Goal: Task Accomplishment & Management: Use online tool/utility

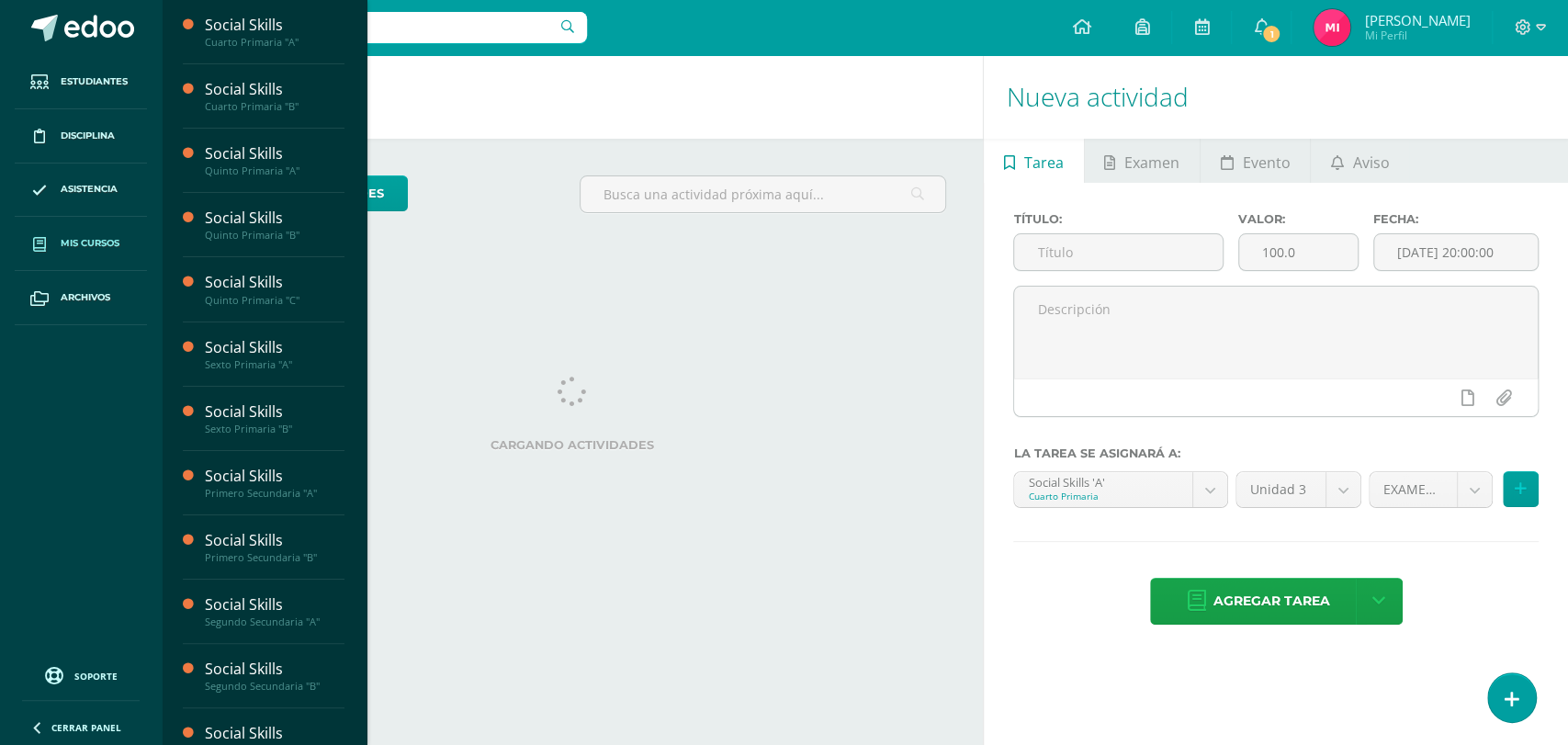
click at [110, 240] on span "Mis cursos" at bounding box center [90, 243] width 59 height 15
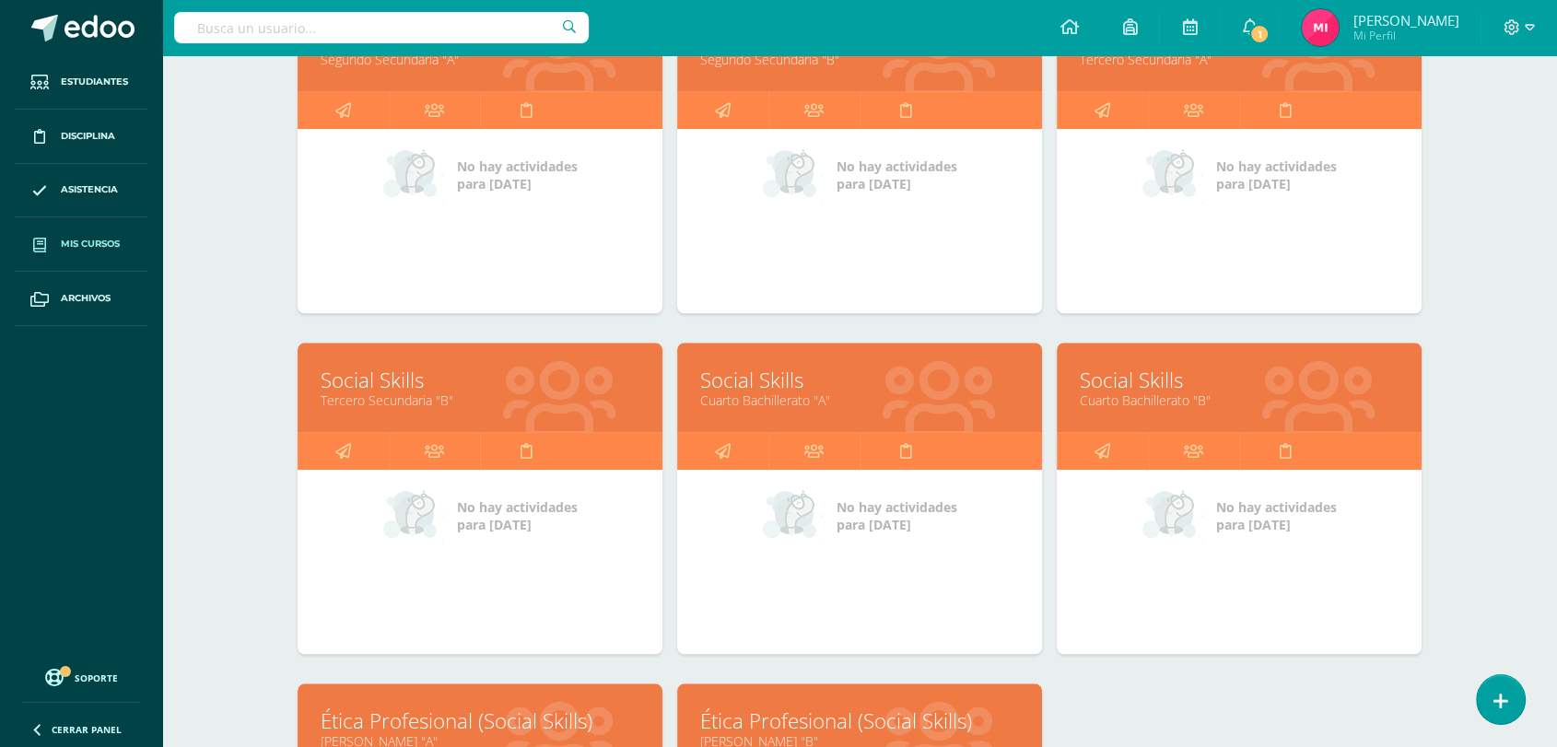
scroll to position [1382, 0]
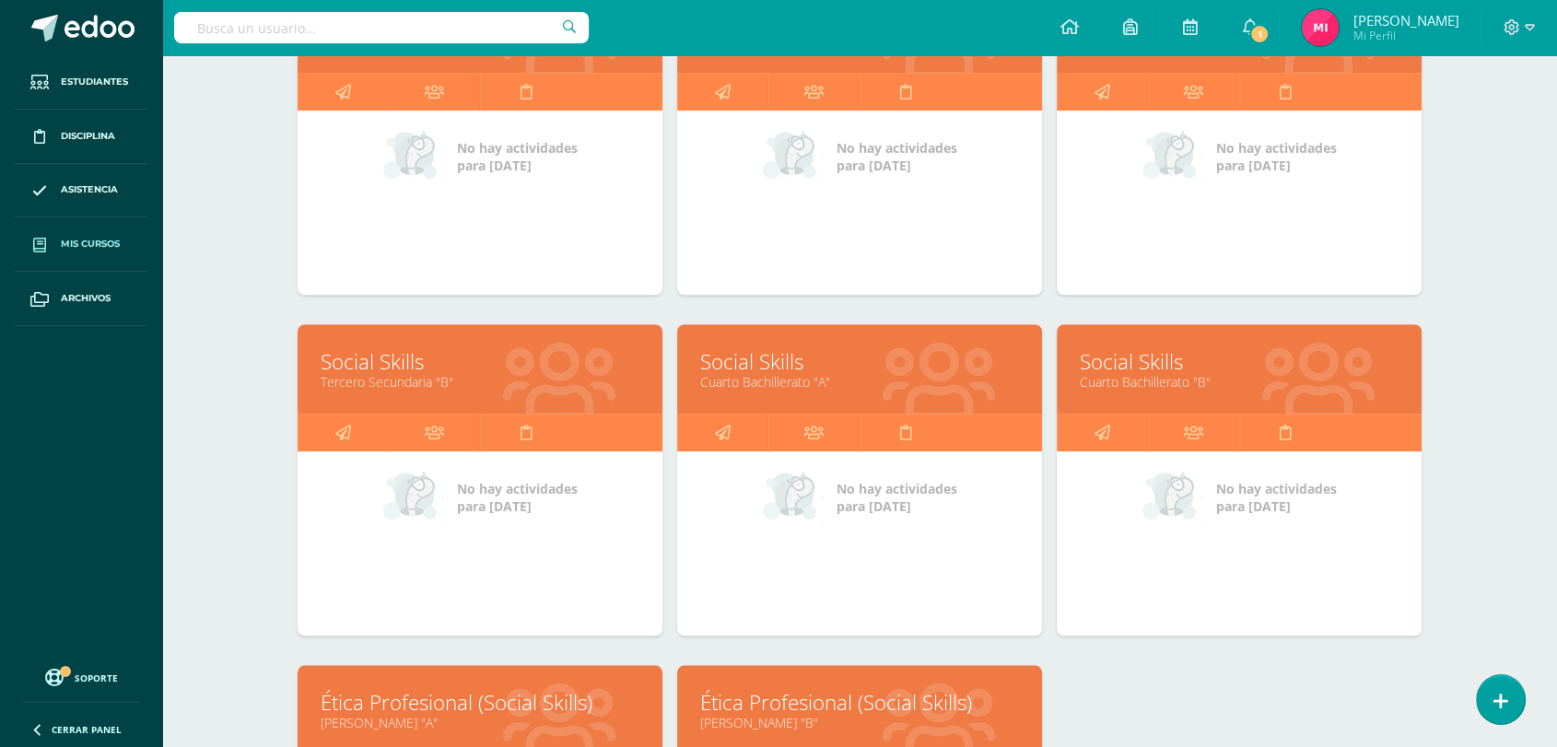
click at [343, 353] on link "Social Skills" at bounding box center [480, 361] width 319 height 29
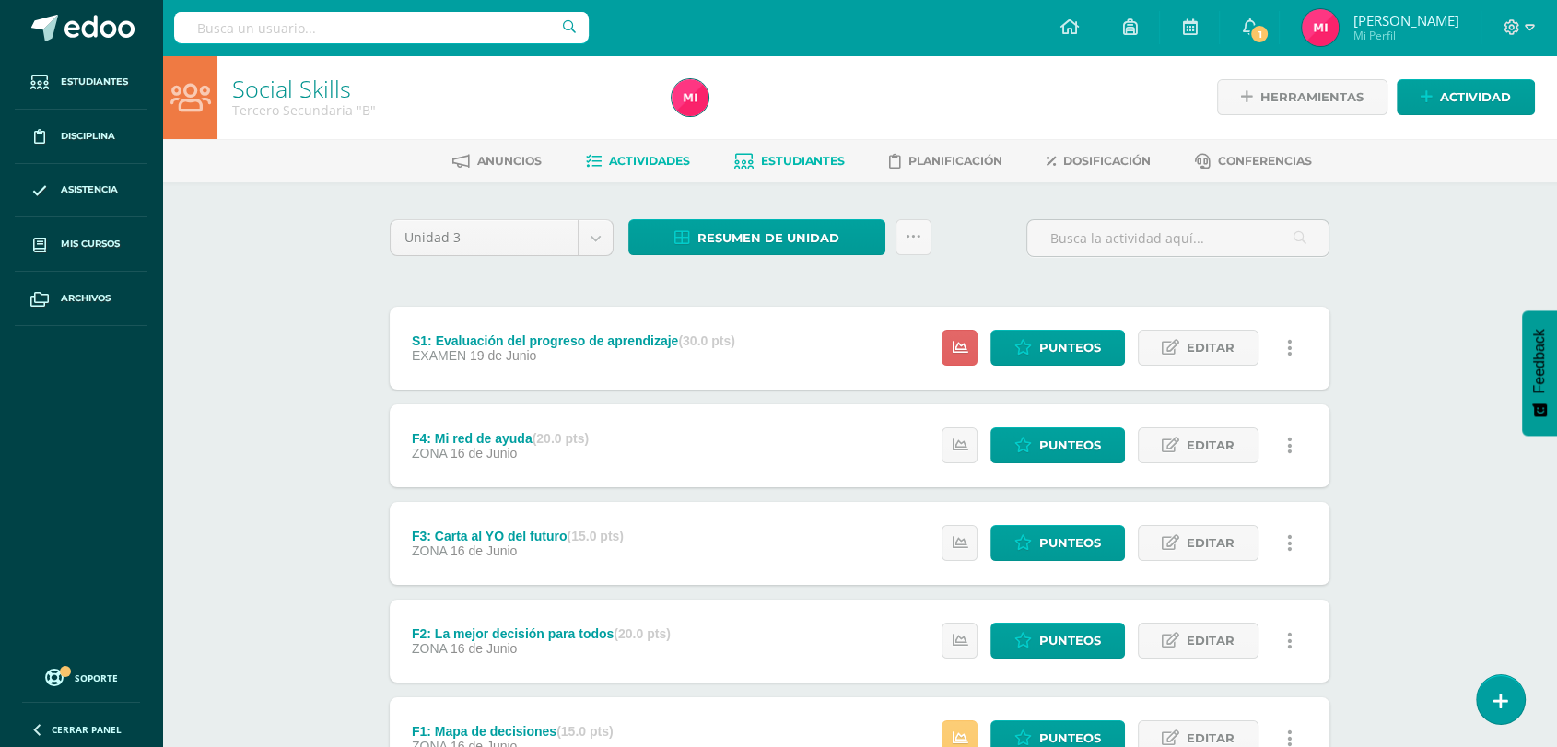
click at [780, 166] on span "Estudiantes" at bounding box center [803, 161] width 84 height 14
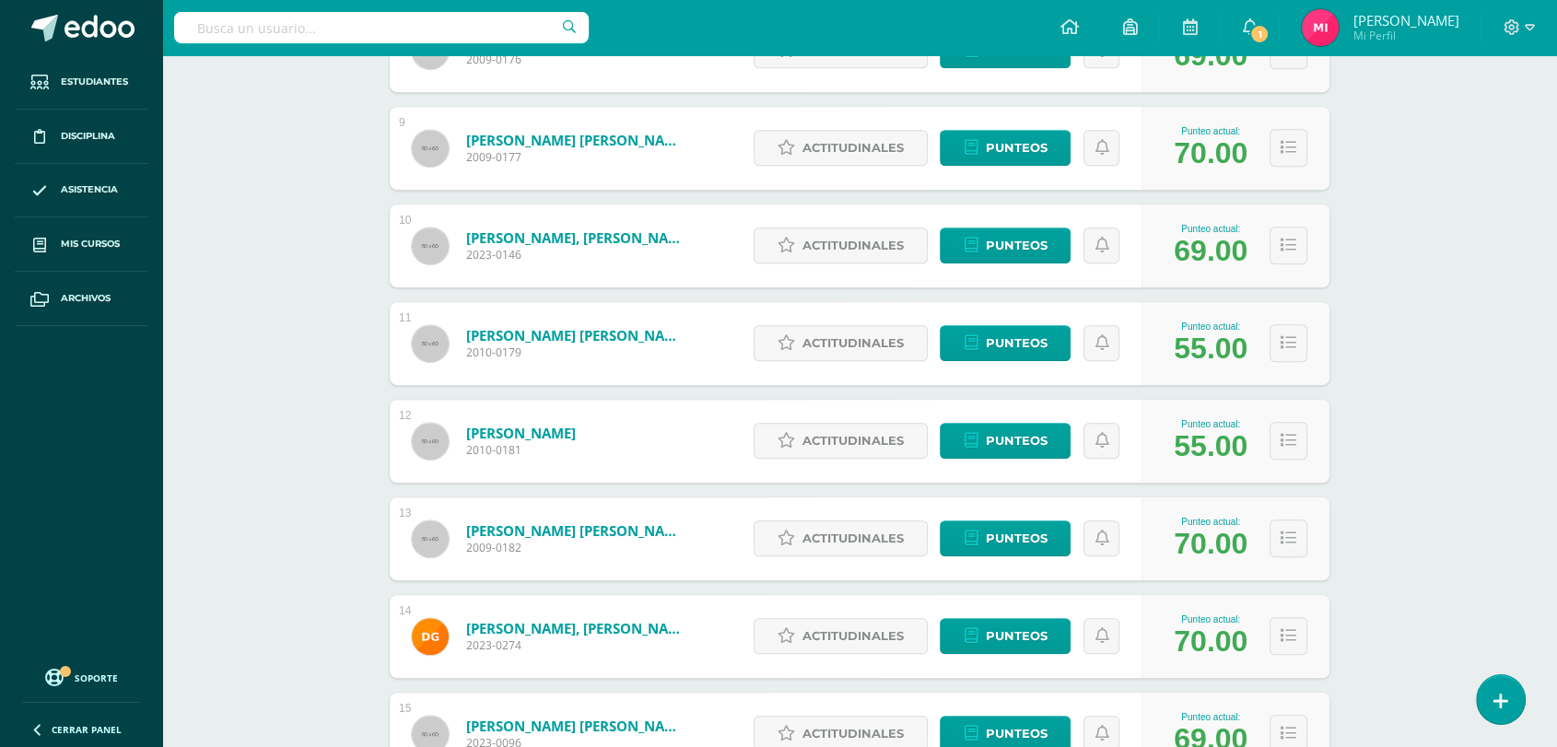
scroll to position [1078, 0]
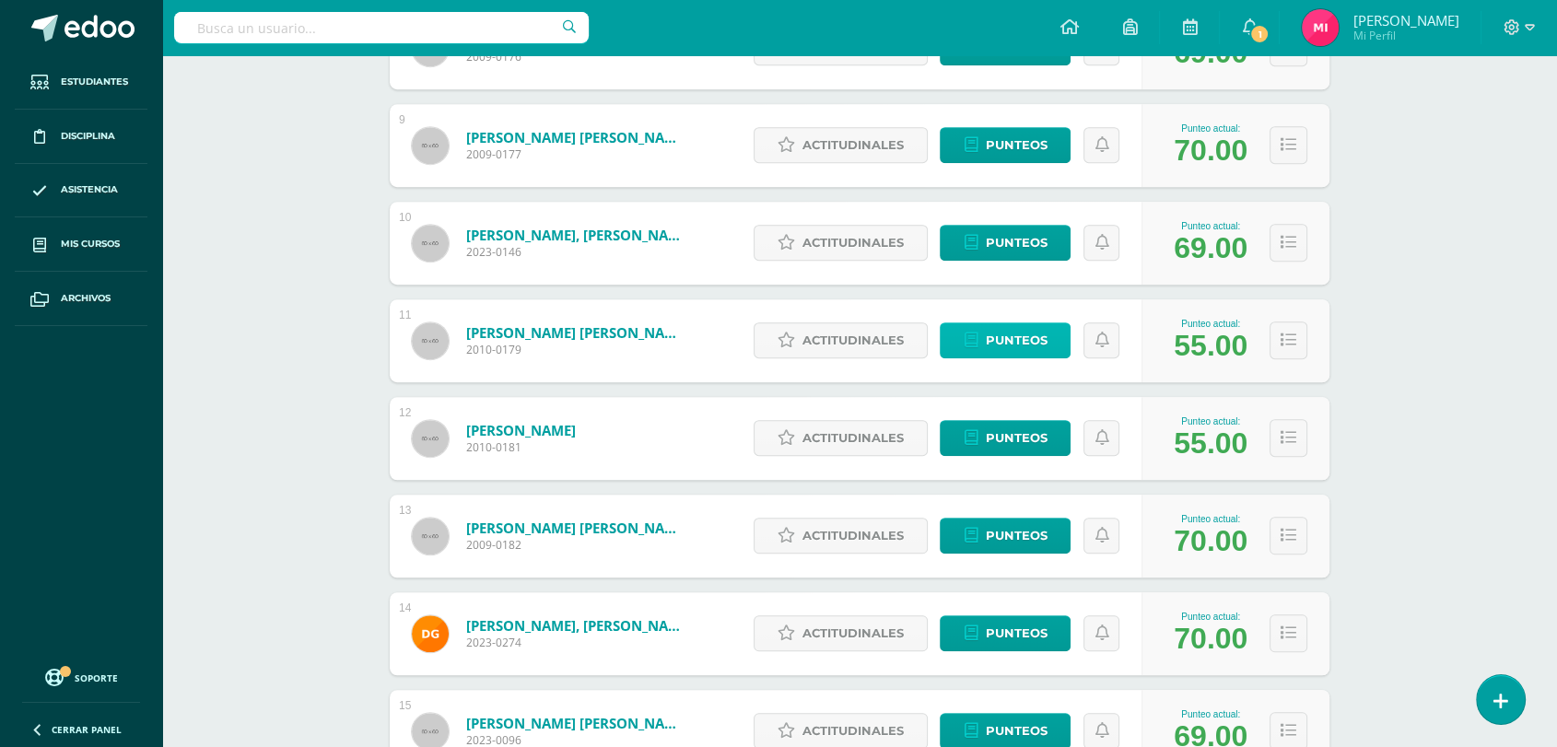
click at [1015, 335] on span "Punteos" at bounding box center [1016, 340] width 62 height 34
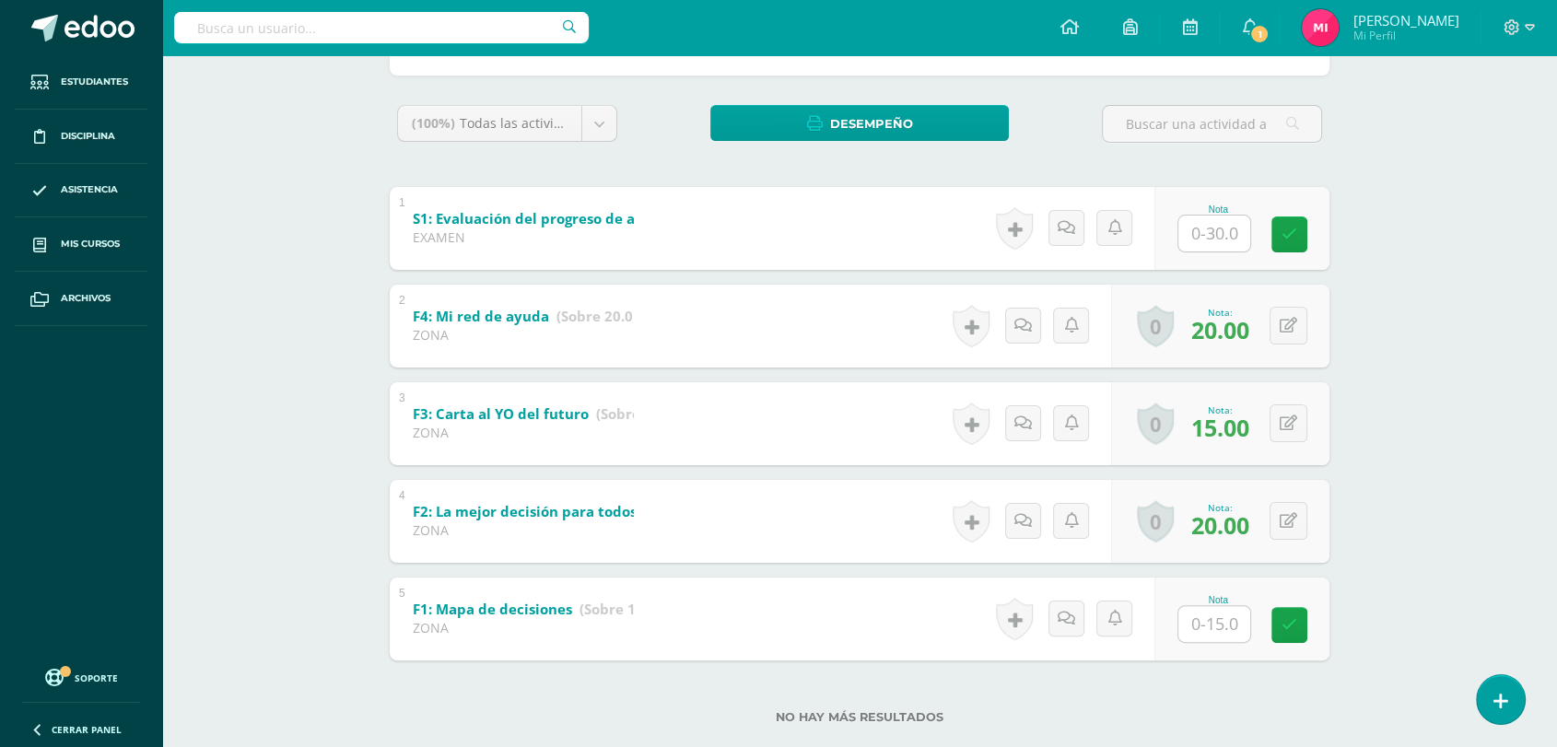
scroll to position [310, 0]
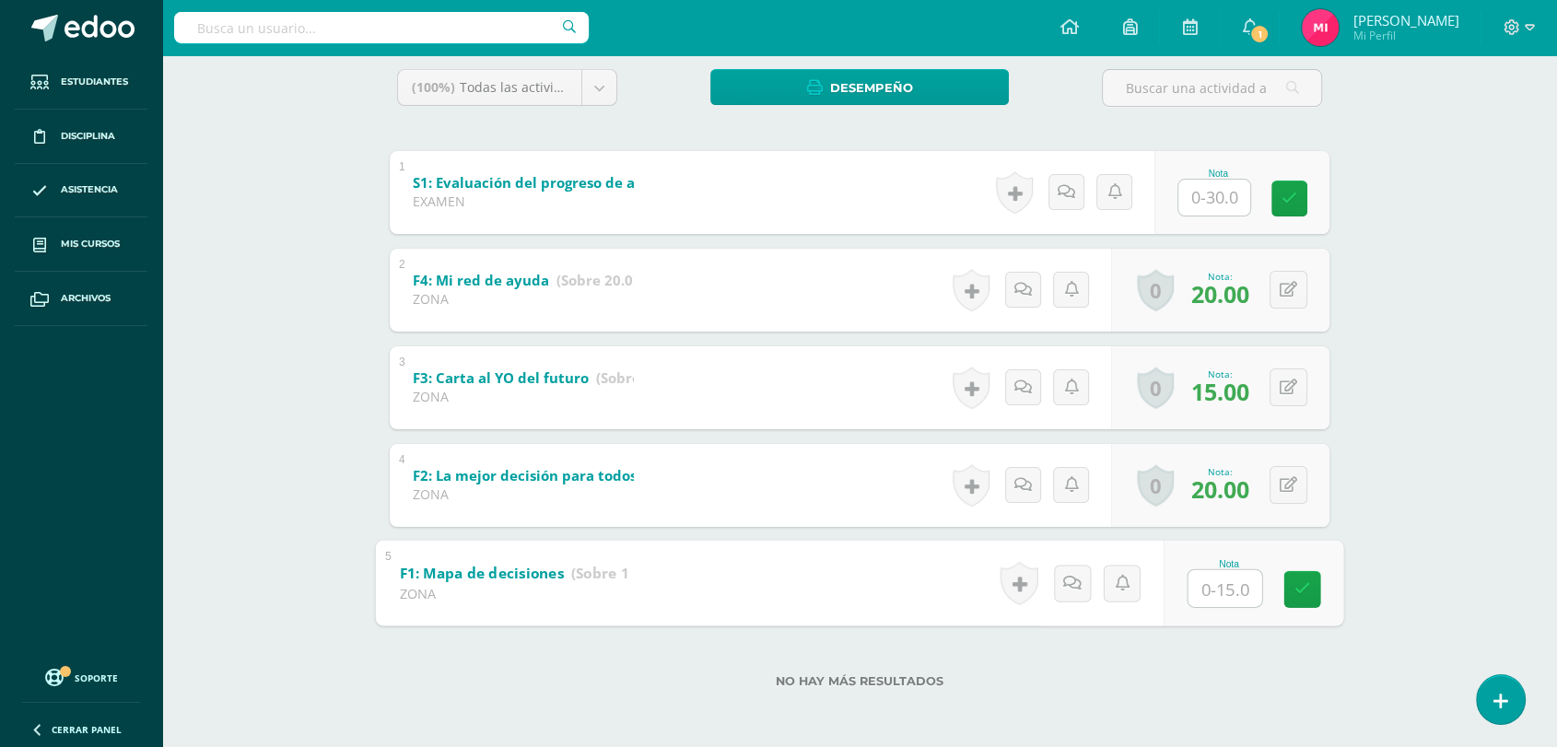
click at [1209, 584] on input "text" at bounding box center [1226, 587] width 74 height 37
type input "15"
click at [252, 230] on div "Social Skills Tercero Secundaria "B" Herramientas Detalle de asistencias Activi…" at bounding box center [859, 247] width 1395 height 1001
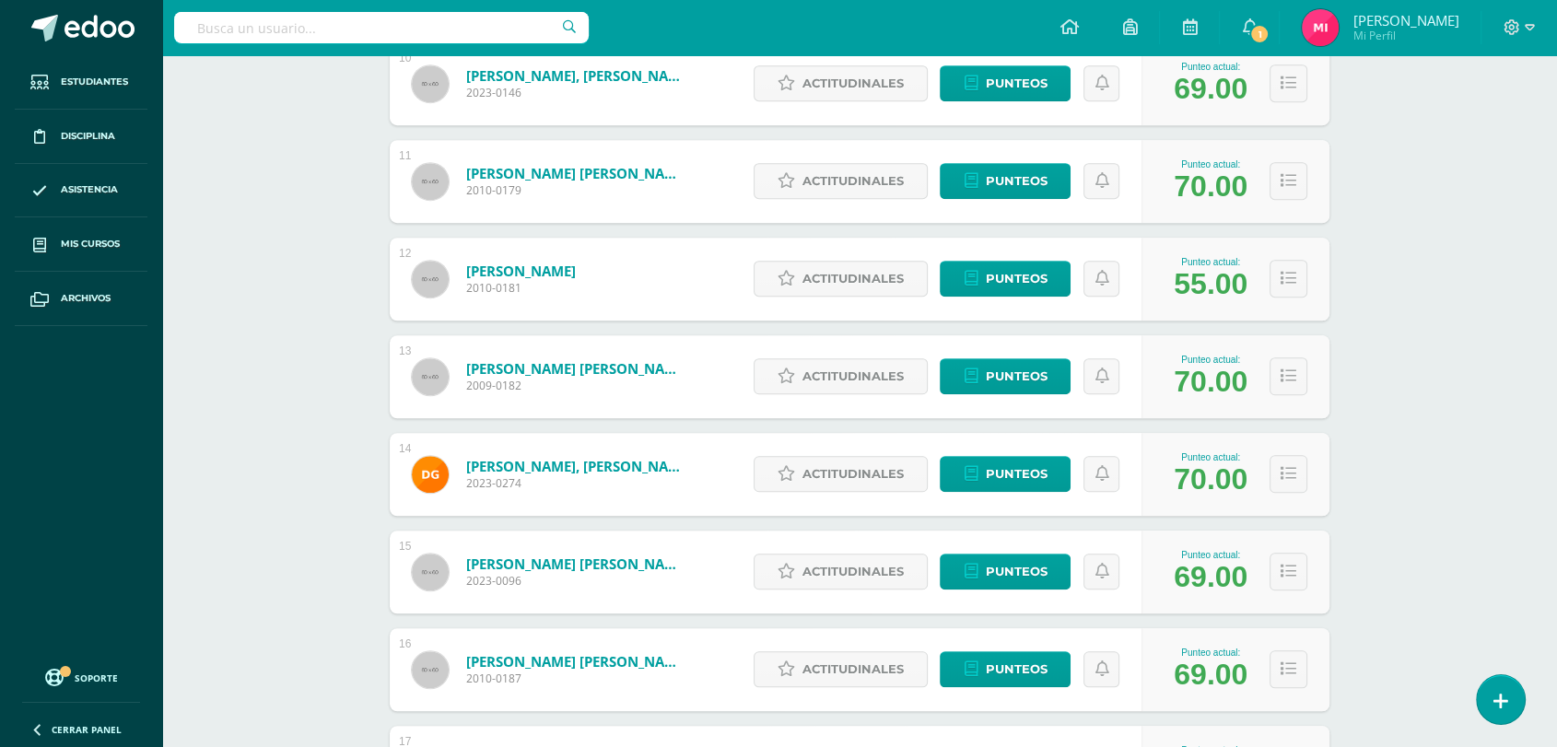
scroll to position [1240, 0]
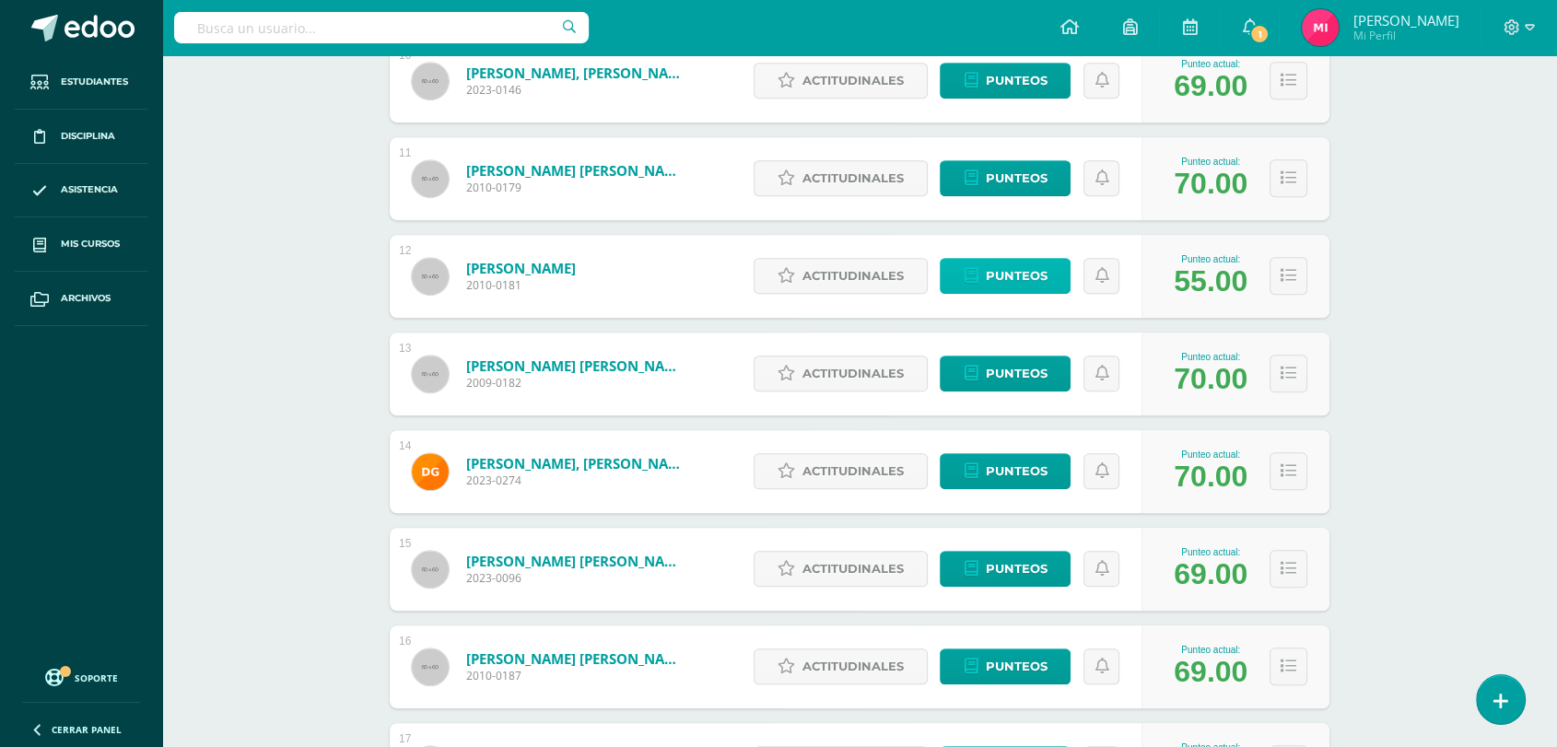
click at [1038, 267] on span "Punteos" at bounding box center [1016, 276] width 62 height 34
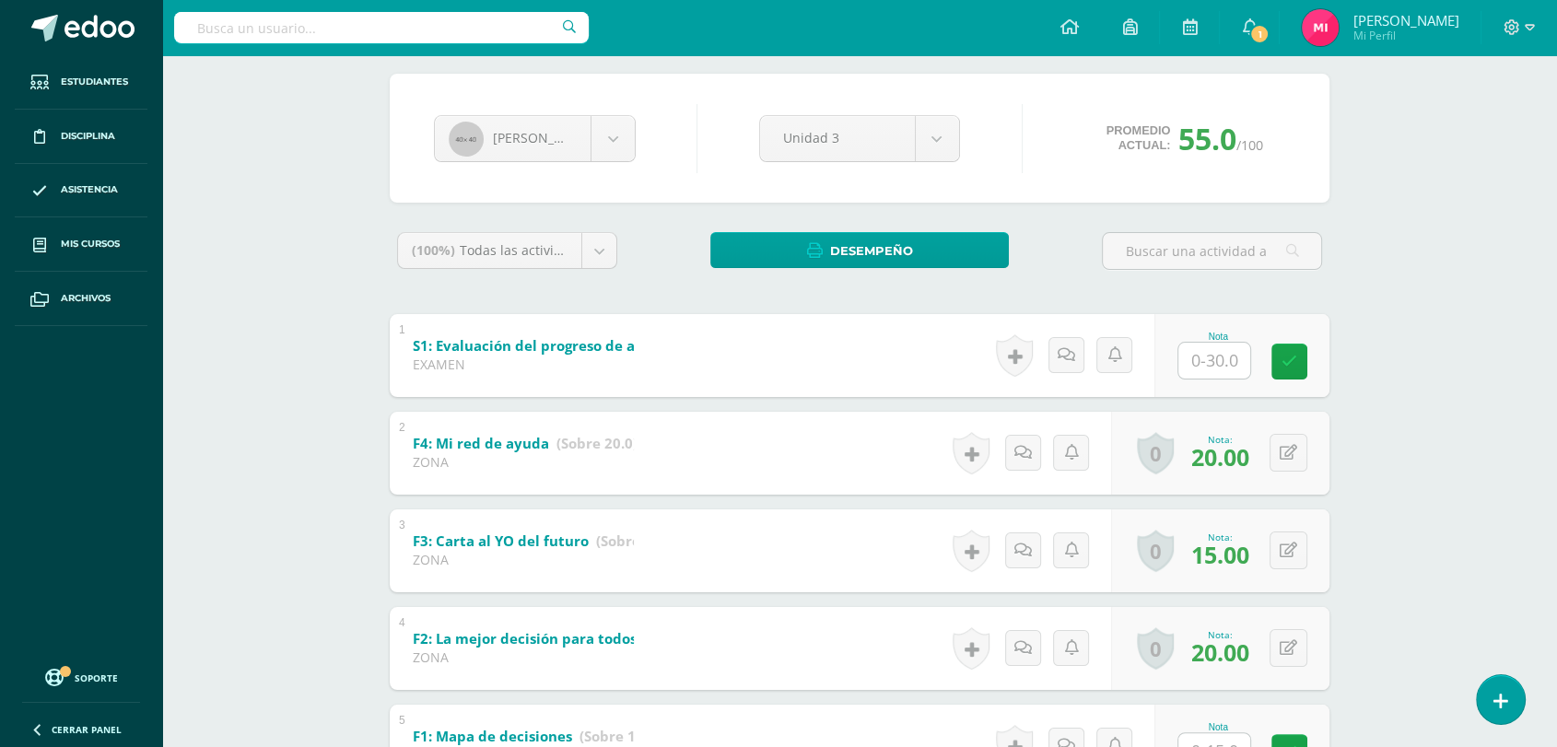
scroll to position [310, 0]
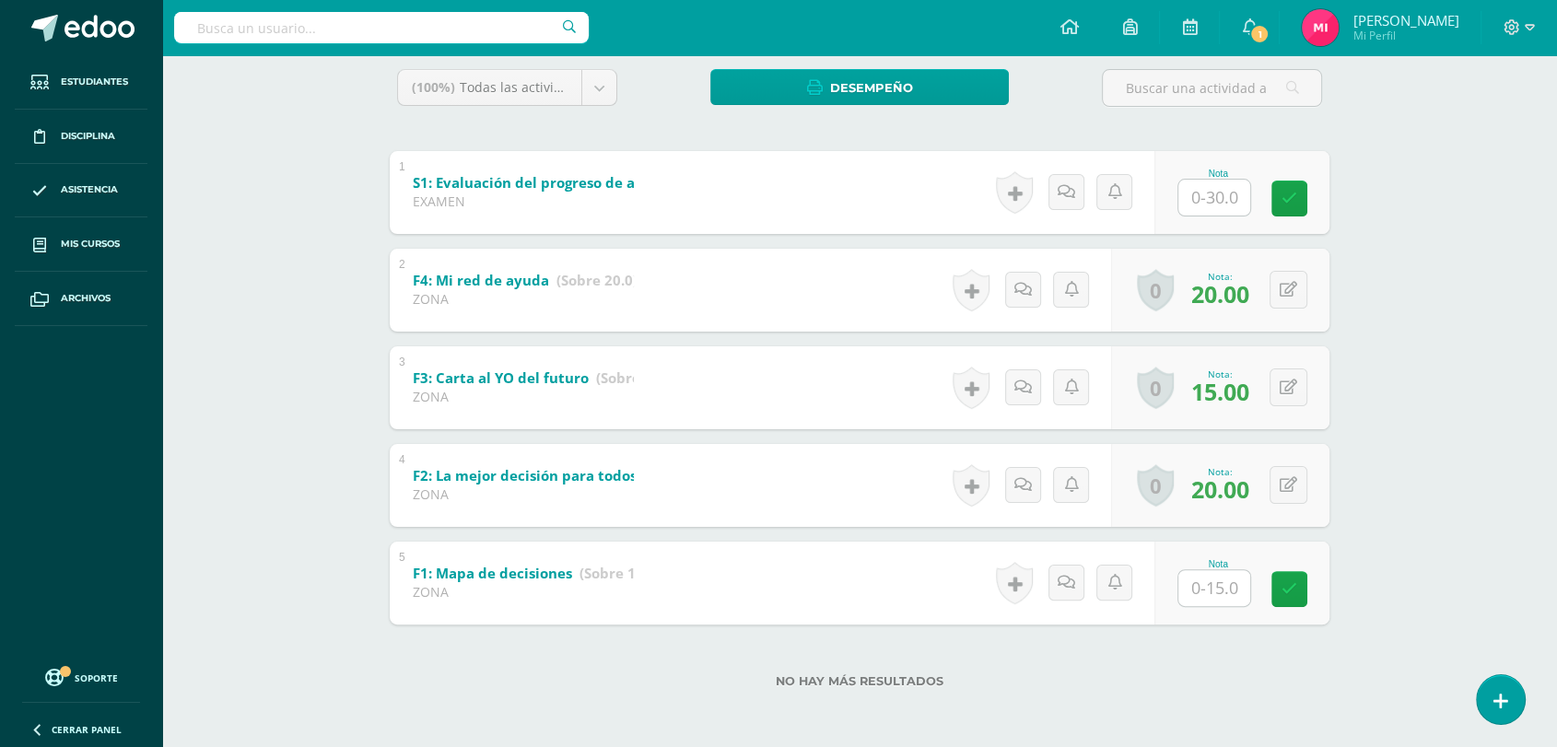
click at [1223, 590] on input "text" at bounding box center [1214, 588] width 72 height 36
type input "13"
click at [1347, 640] on div "[PERSON_NAME] [PERSON_NAME] [PERSON_NAME] [PERSON_NAME] [PERSON_NAME] [PERSON_N…" at bounding box center [860, 311] width 1014 height 874
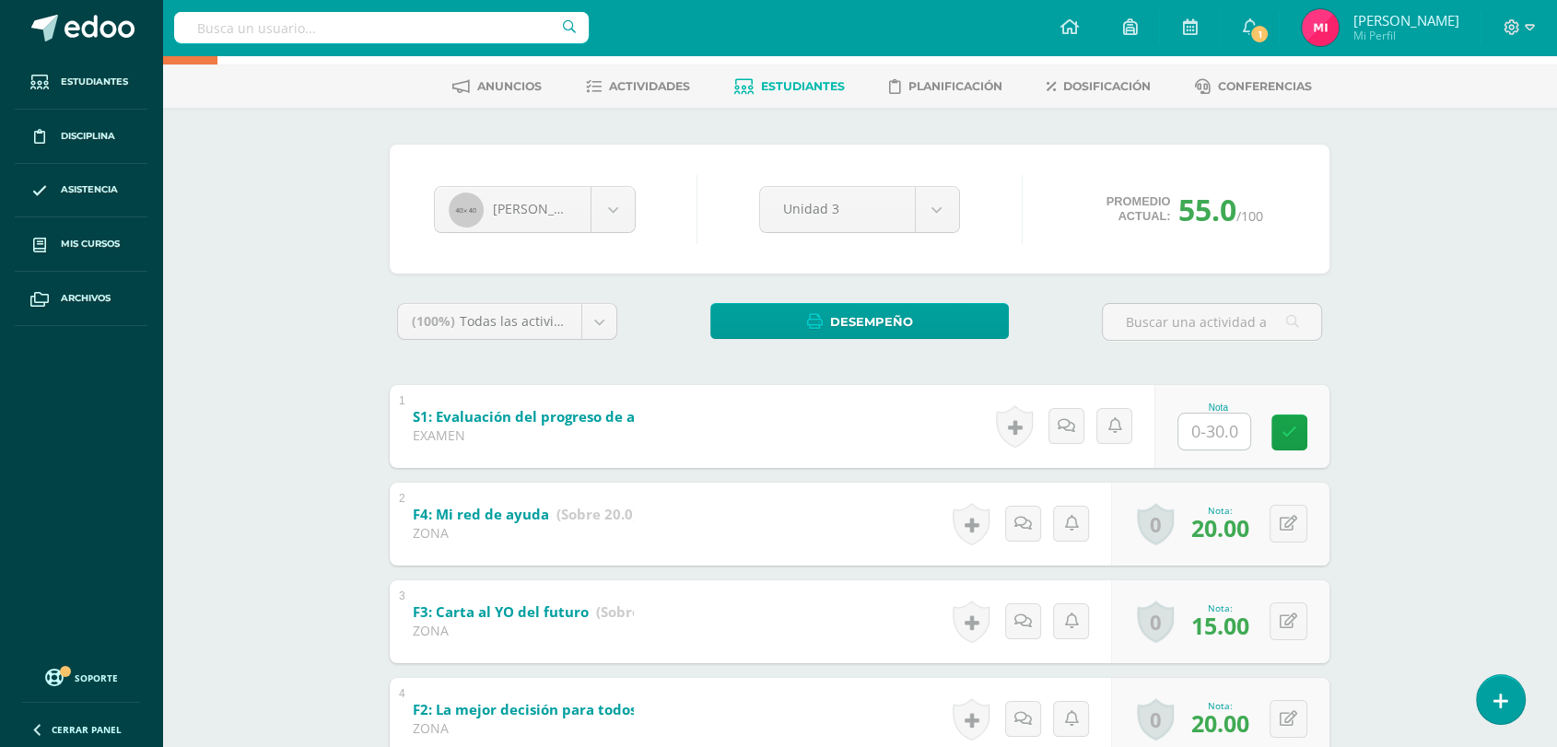
scroll to position [0, 0]
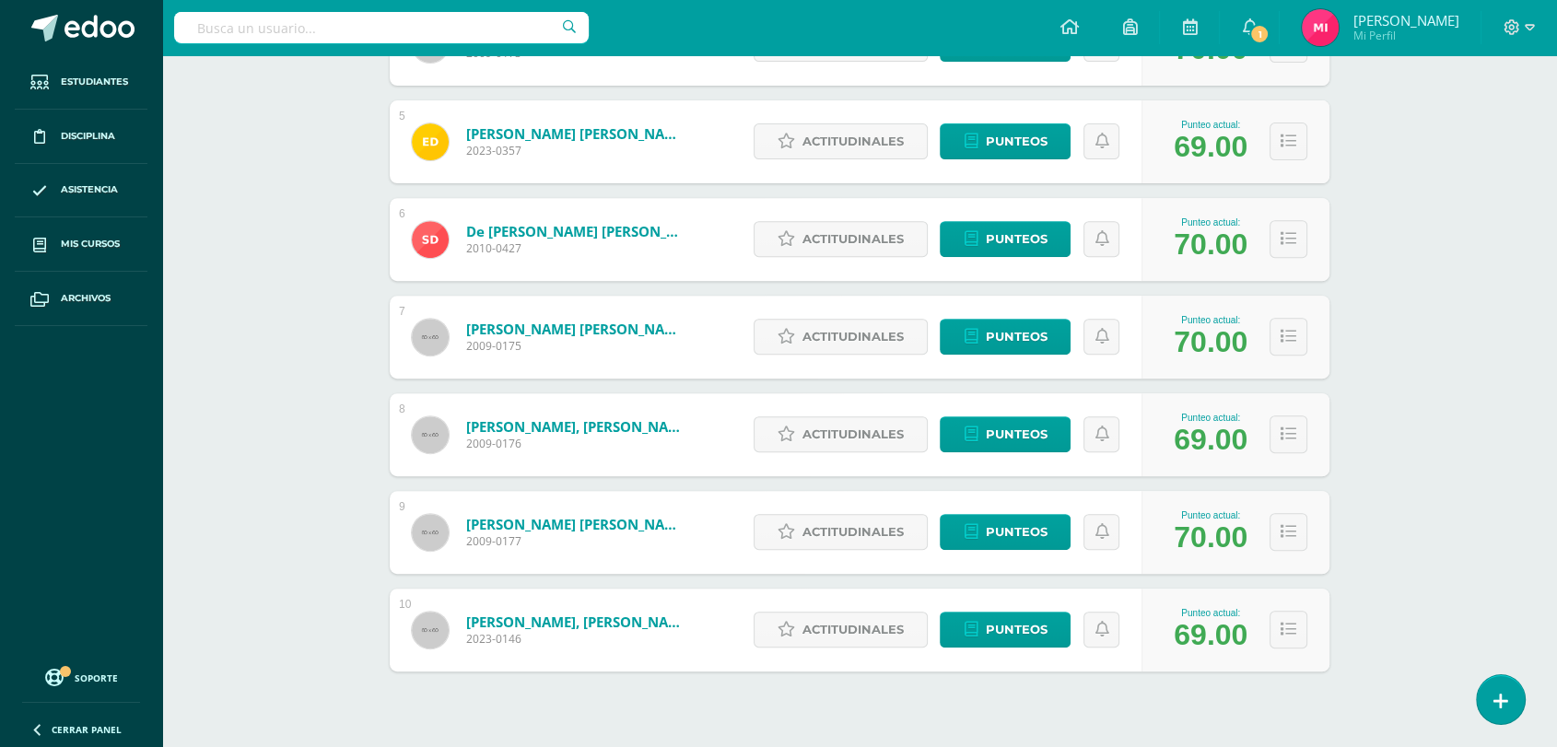
scroll to position [731, 0]
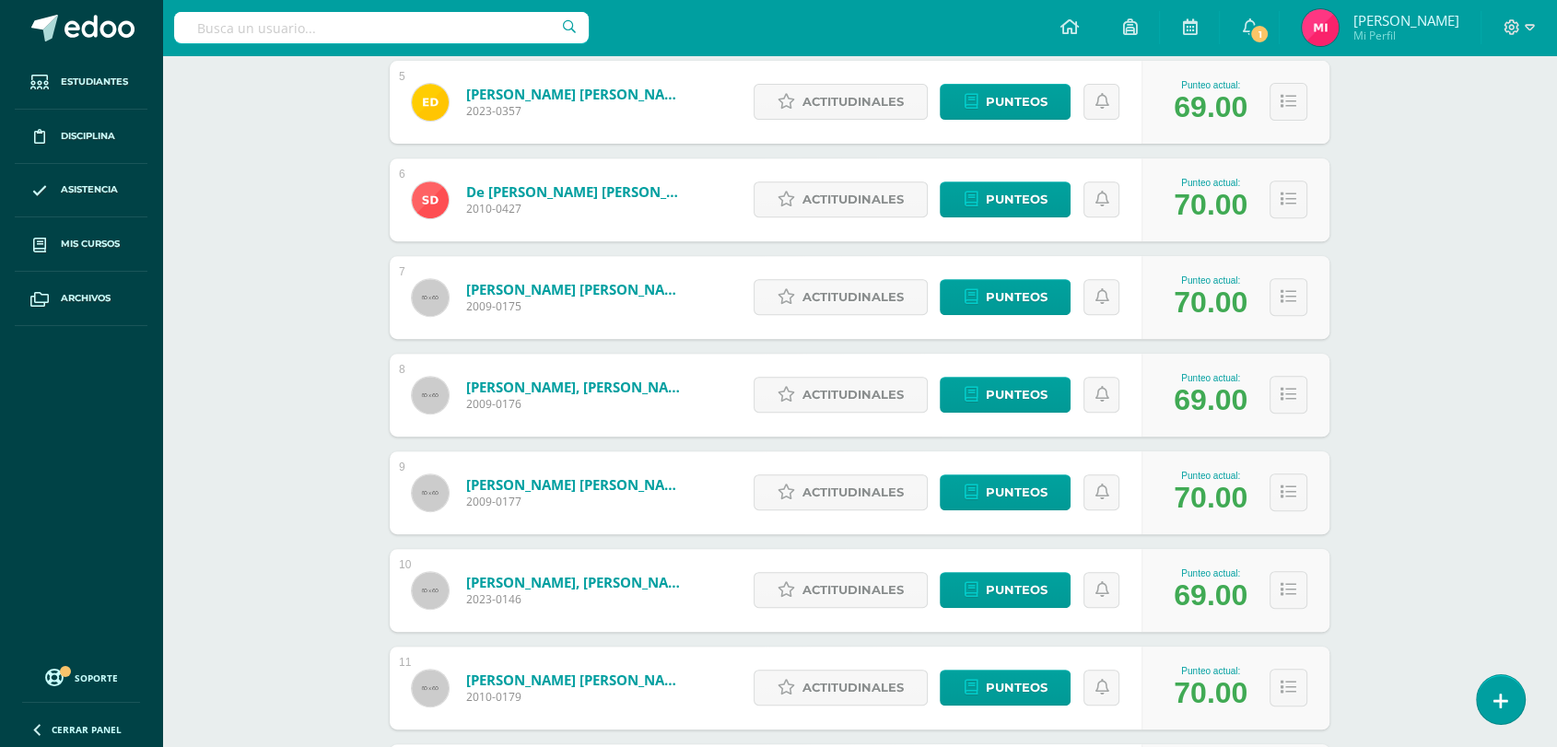
click at [425, 38] on input "text" at bounding box center [381, 27] width 415 height 31
type input "samuel"
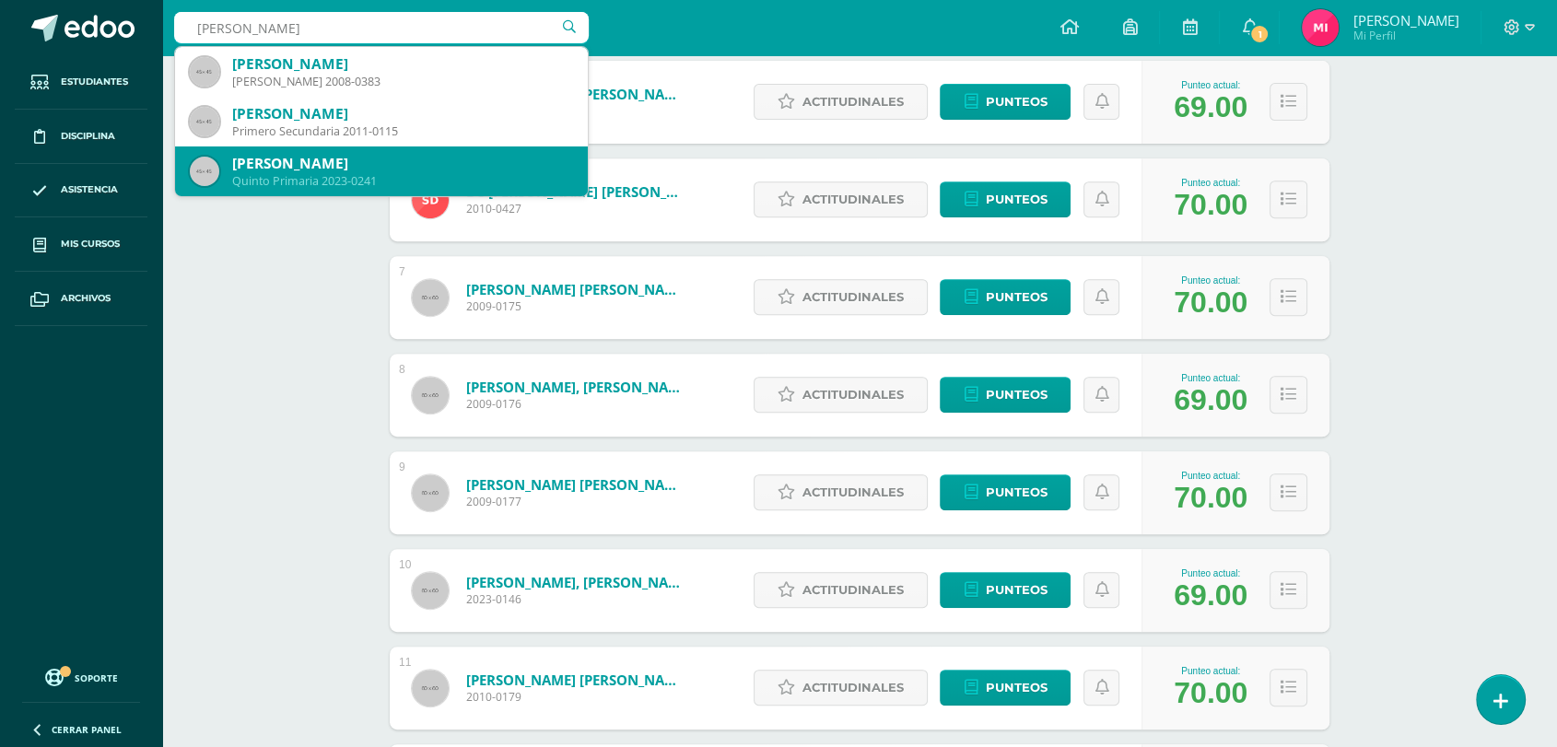
click at [419, 186] on div "Quinto Primaria 2023-0241" at bounding box center [402, 181] width 341 height 16
